Goal: Find specific page/section: Find specific page/section

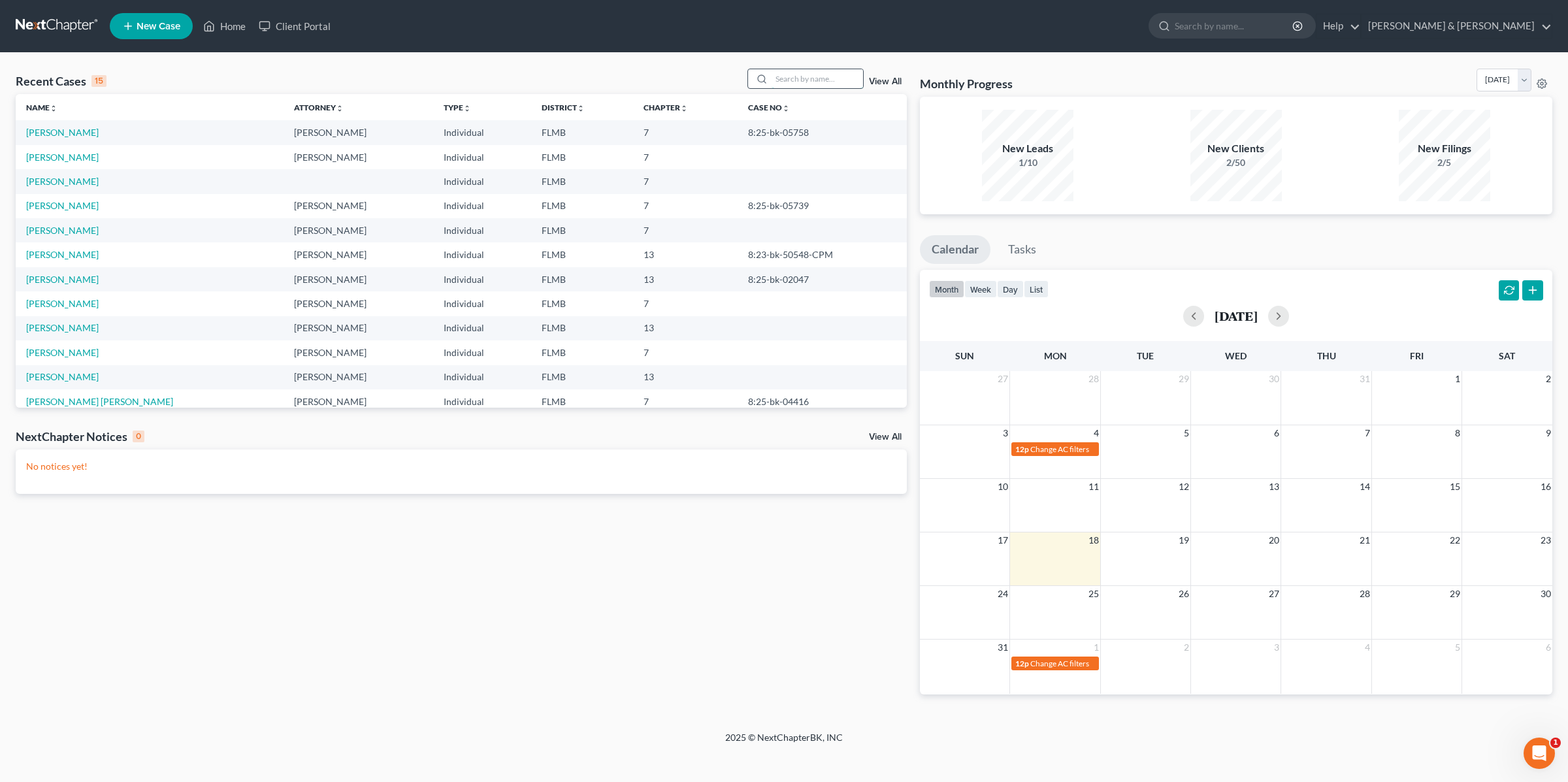
click at [798, 81] on input "search" at bounding box center [817, 78] width 91 height 19
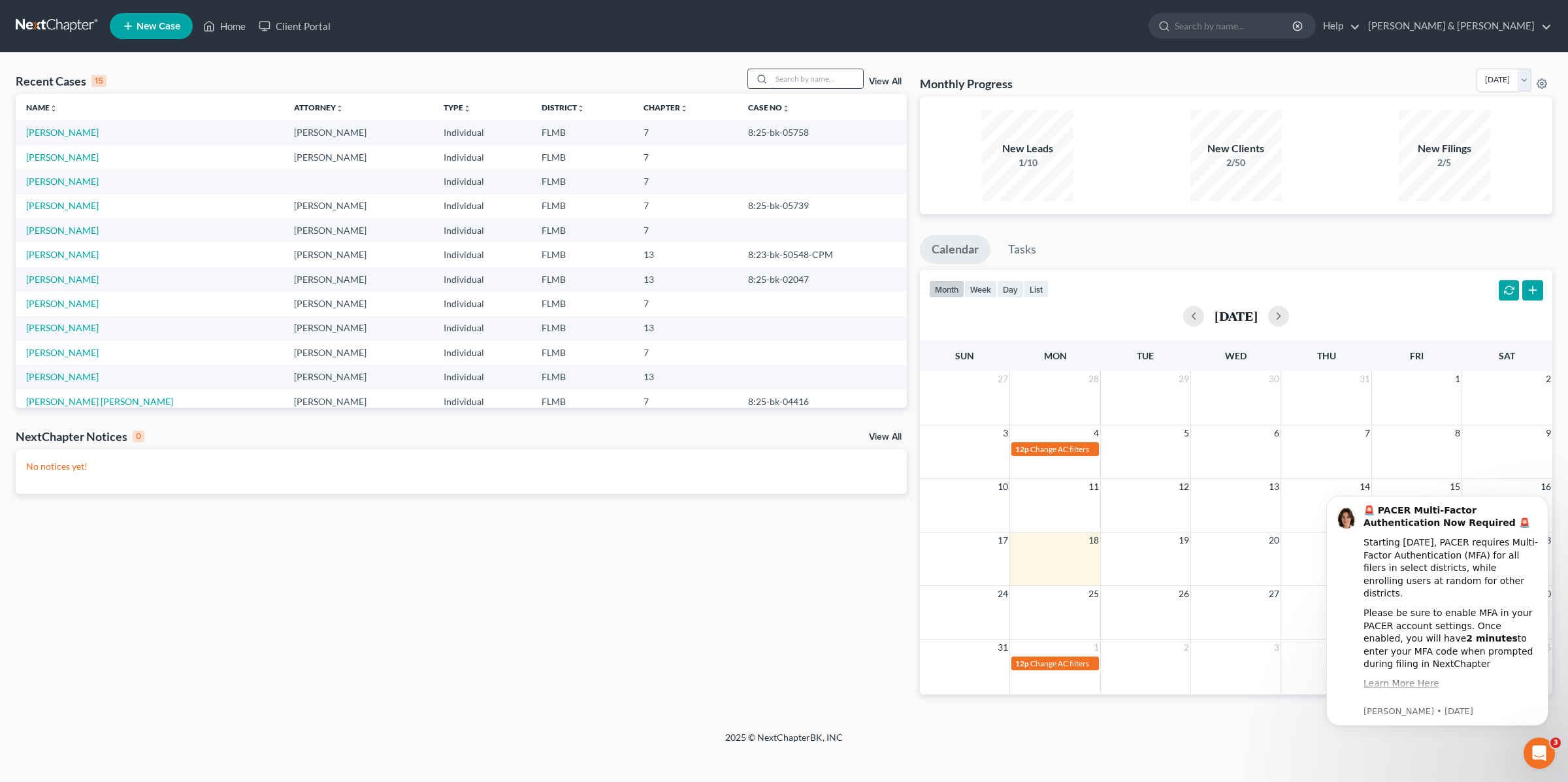
paste input "[PERSON_NAME]"
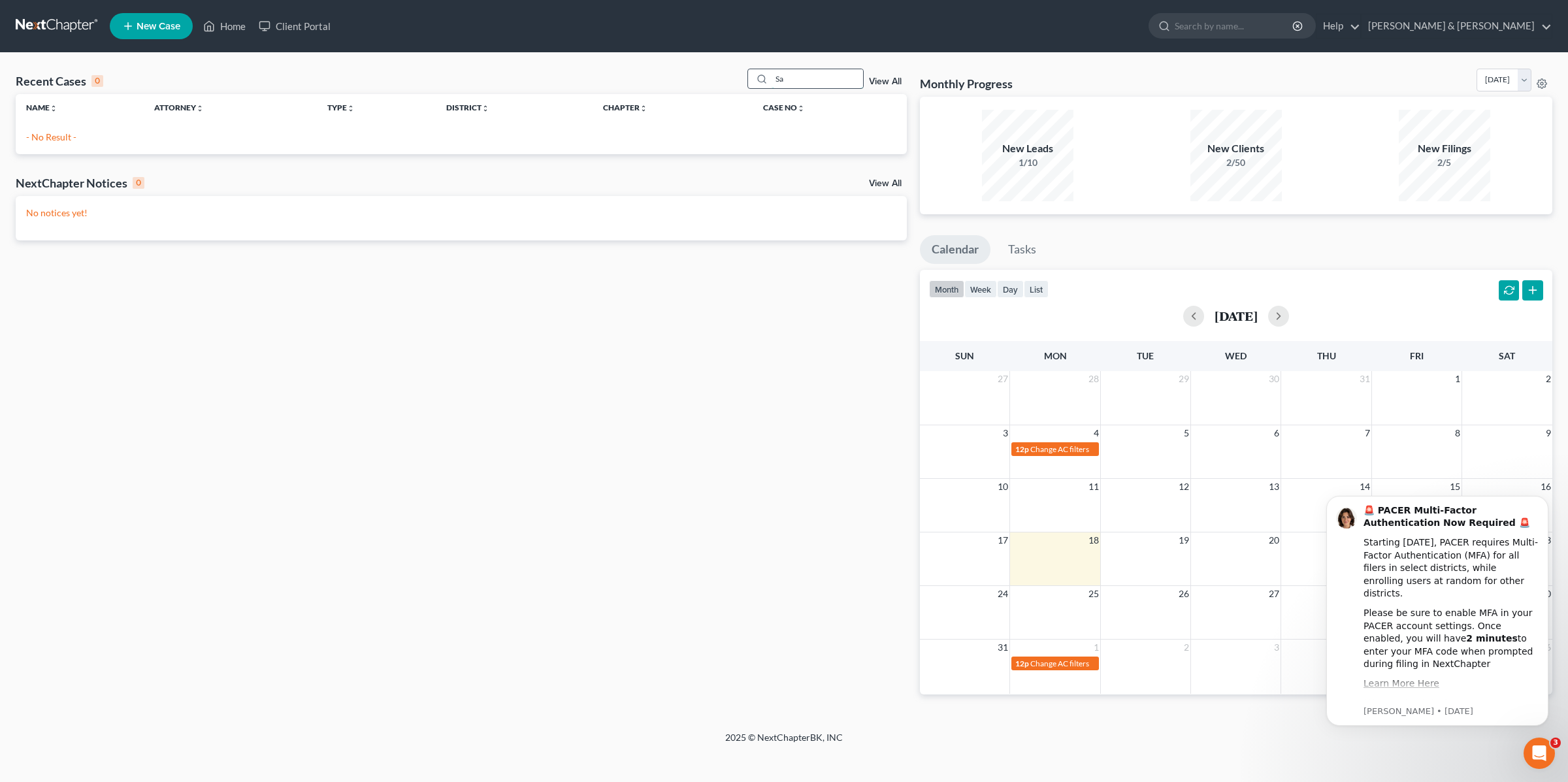
type input "S"
type input "c"
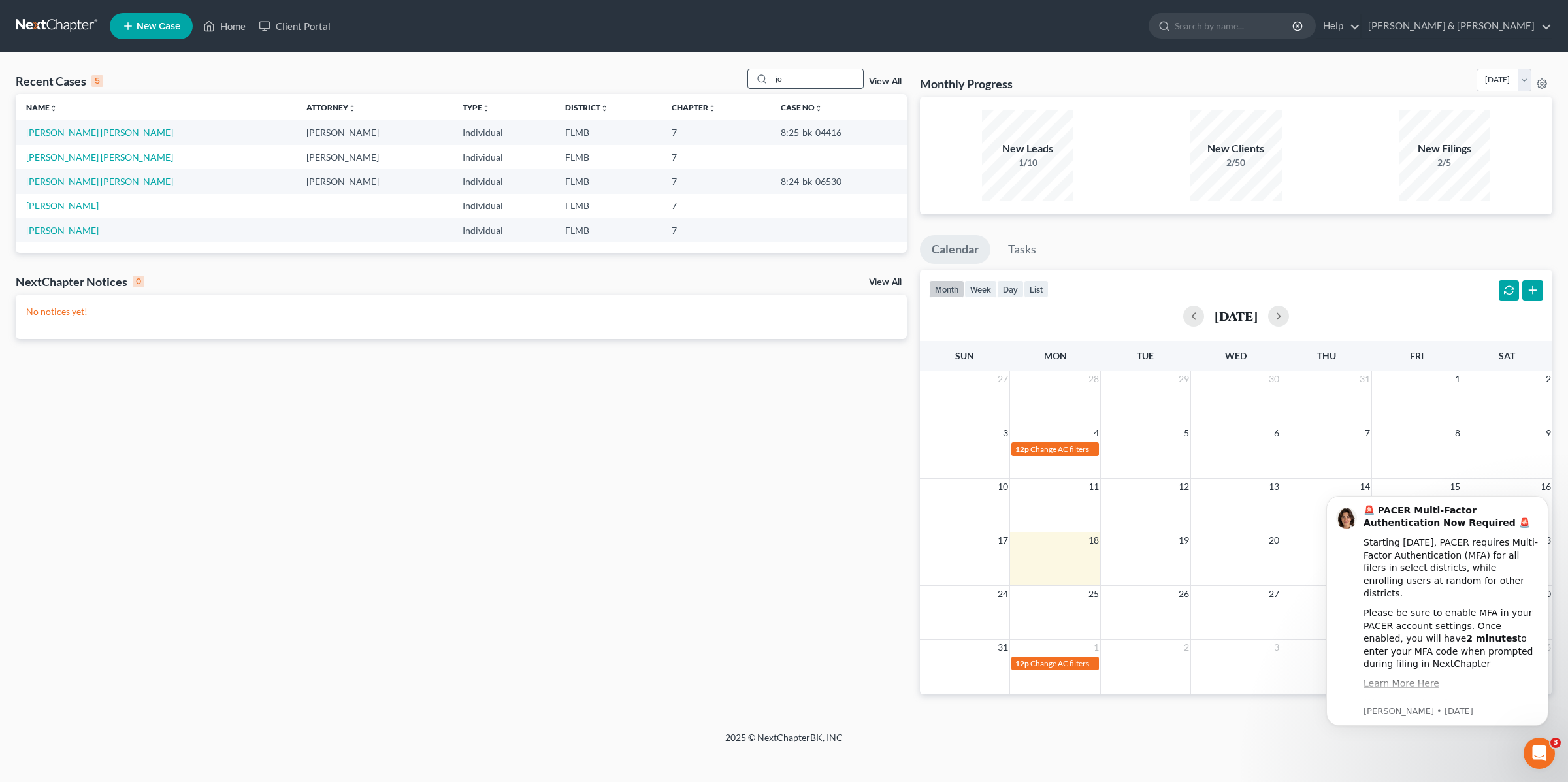
click at [807, 80] on input "jo" at bounding box center [817, 78] width 91 height 19
paste input "[PERSON_NAME]"
click at [807, 80] on input "joConstance" at bounding box center [817, 78] width 91 height 19
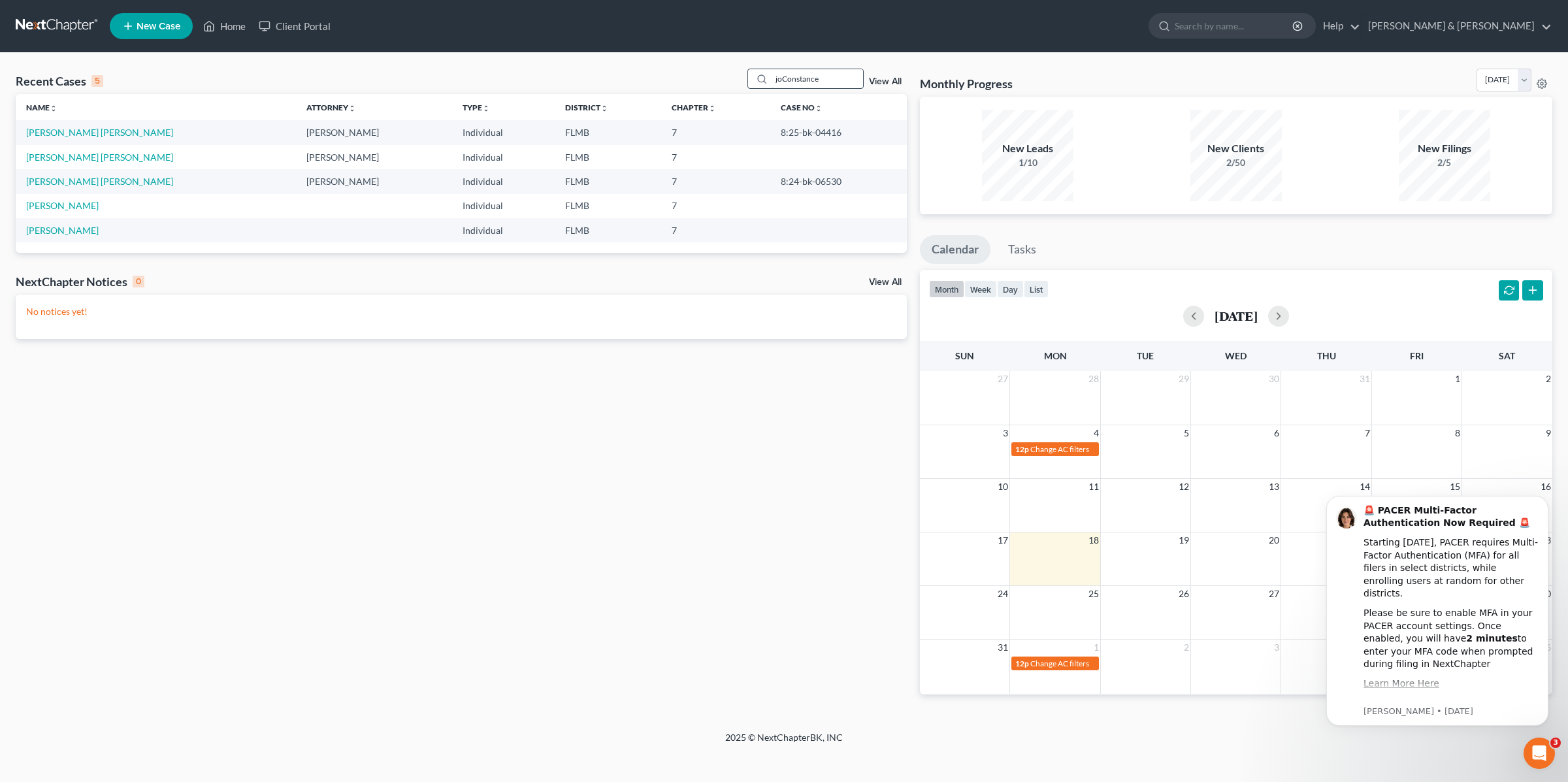
click at [807, 80] on input "joConstance" at bounding box center [817, 78] width 91 height 19
paste input "search"
type input "[PERSON_NAME]"
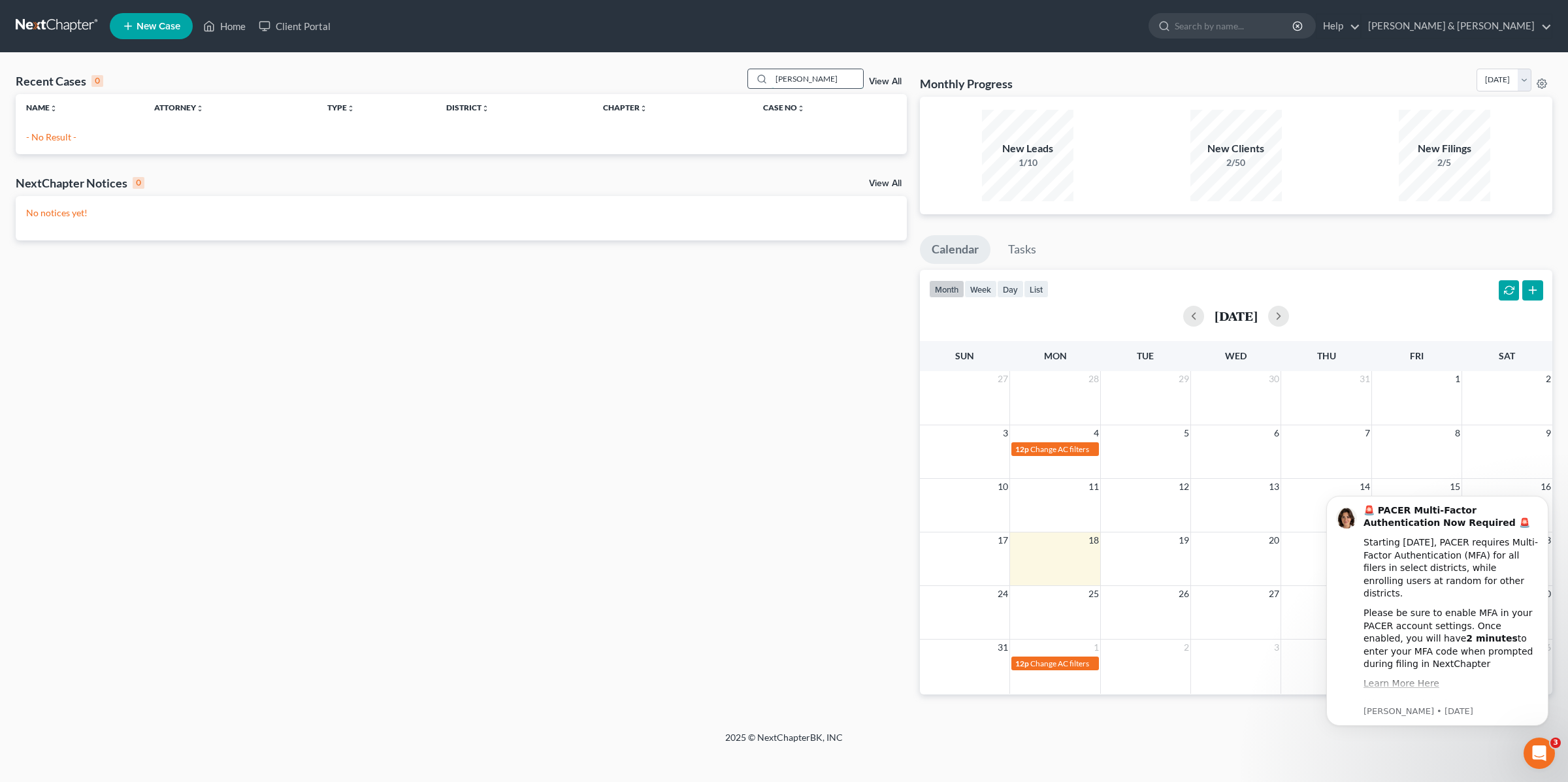
click at [807, 80] on input "[PERSON_NAME]" at bounding box center [817, 78] width 91 height 19
